Goal: Task Accomplishment & Management: Manage account settings

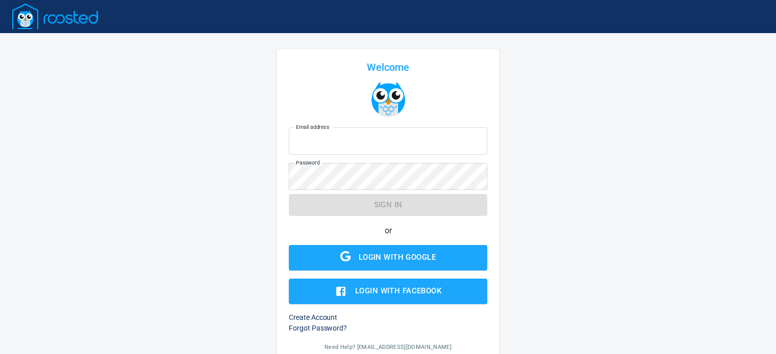
type input "[EMAIL_ADDRESS][DOMAIN_NAME]"
click at [396, 204] on form "Email address [EMAIL_ADDRESS][DOMAIN_NAME] Email address Password Password Sign…" at bounding box center [388, 213] width 198 height 181
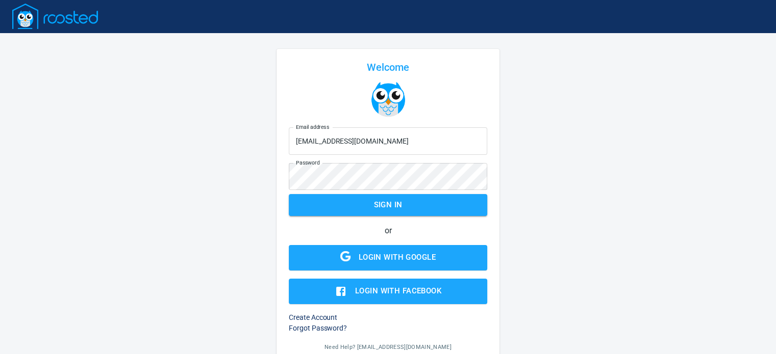
click at [396, 204] on span "Sign in" at bounding box center [388, 204] width 176 height 13
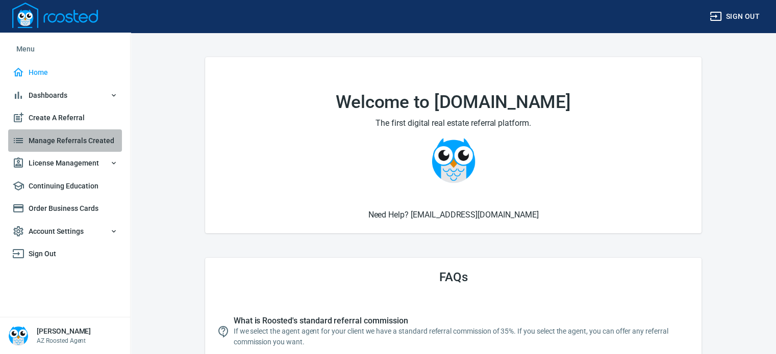
click at [61, 140] on span "Manage Referrals Created" at bounding box center [65, 141] width 106 height 13
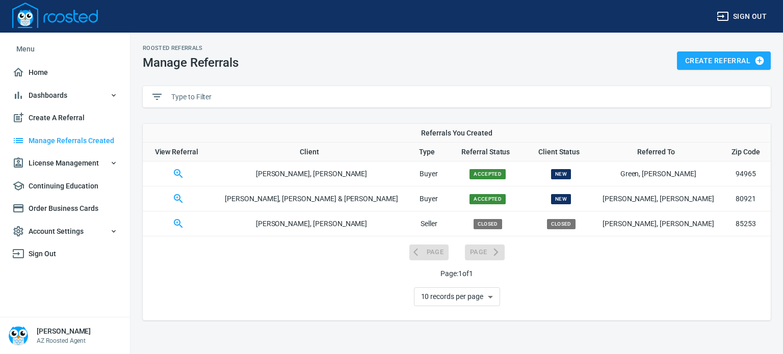
click at [185, 197] on icon "button" at bounding box center [178, 199] width 12 height 12
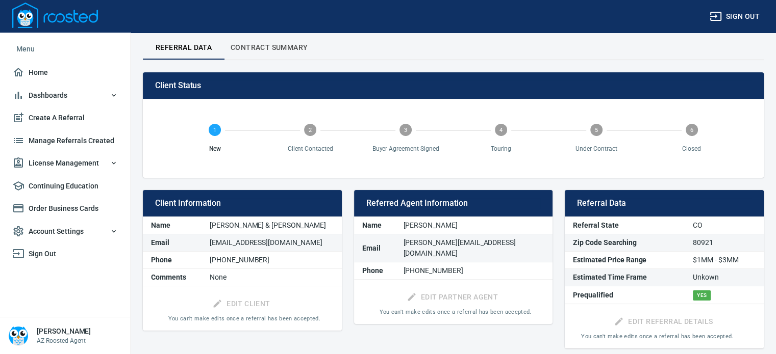
scroll to position [65, 0]
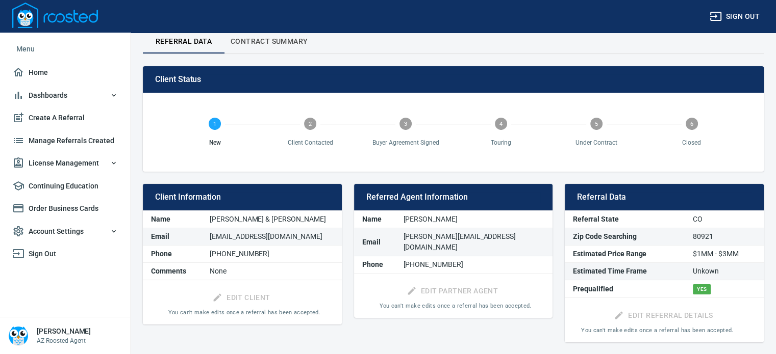
click at [311, 121] on text "2" at bounding box center [310, 124] width 3 height 7
click at [400, 122] on circle at bounding box center [405, 124] width 12 height 12
click at [502, 124] on circle at bounding box center [501, 124] width 12 height 12
click at [602, 124] on span "5 Under Contract" at bounding box center [595, 133] width 87 height 30
click at [750, 17] on span "Sign out" at bounding box center [735, 16] width 50 height 13
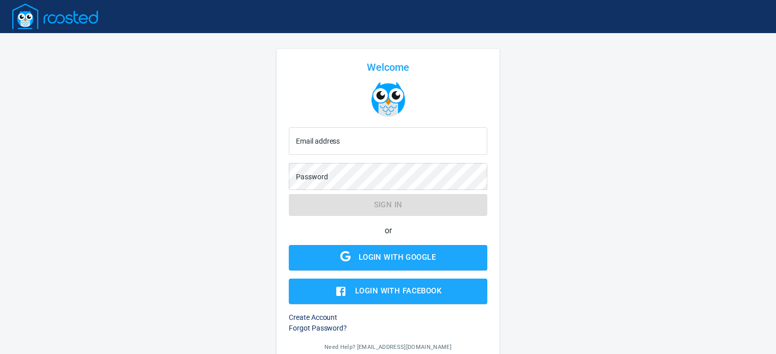
type input "[EMAIL_ADDRESS][DOMAIN_NAME]"
